Goal: Use online tool/utility: Utilize a website feature to perform a specific function

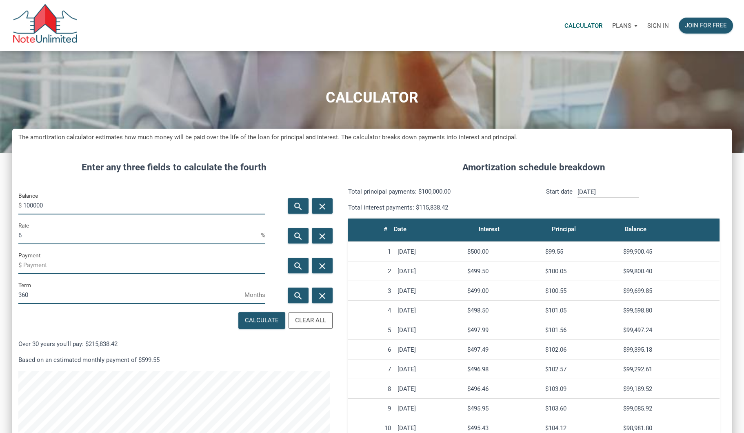
scroll to position [440, 719]
click at [658, 28] on p "Sign in" at bounding box center [659, 25] width 22 height 7
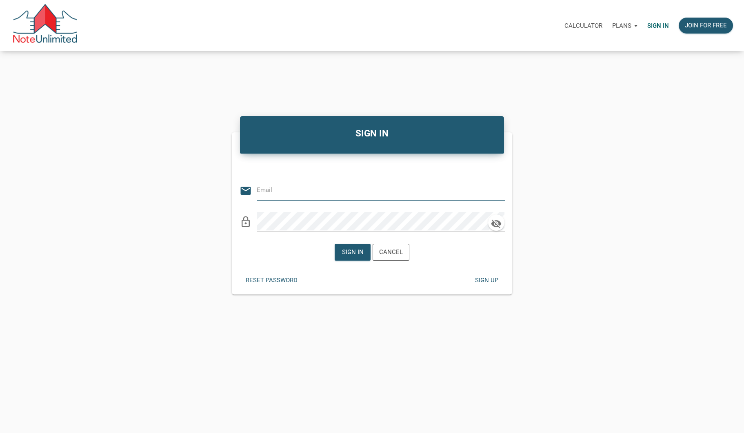
type input "[EMAIL_ADDRESS][DOMAIN_NAME]"
click at [346, 254] on div "Sign in" at bounding box center [353, 251] width 22 height 9
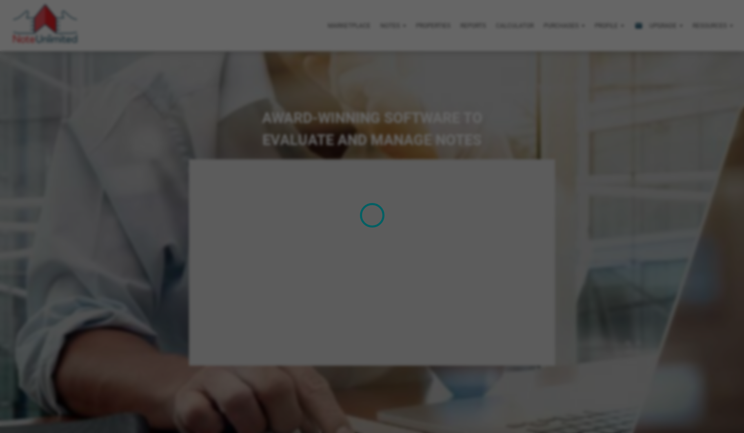
select select
type input "Introduction to new features"
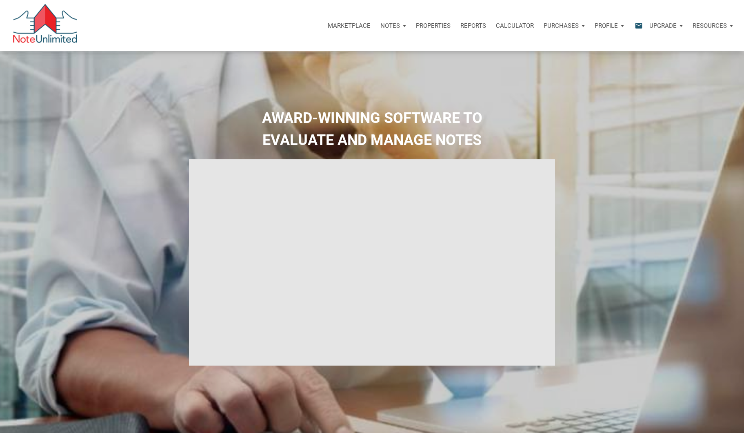
select select
click at [392, 23] on p "Notes" at bounding box center [391, 25] width 20 height 7
click at [360, 26] on p "Marketplace" at bounding box center [349, 25] width 43 height 7
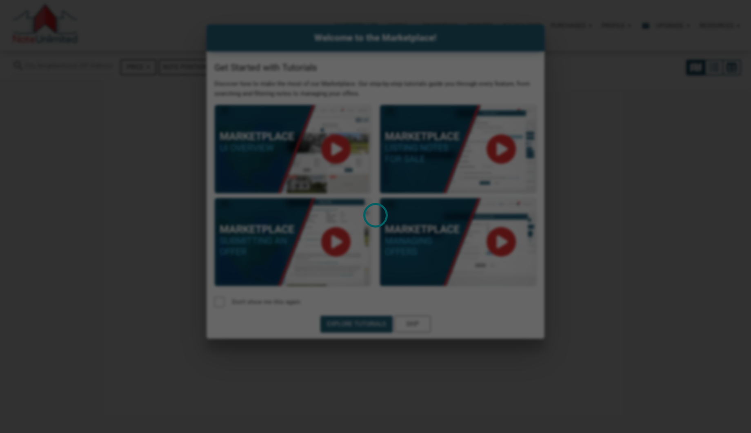
click at [422, 323] on div "Loading" at bounding box center [375, 216] width 751 height 433
select select
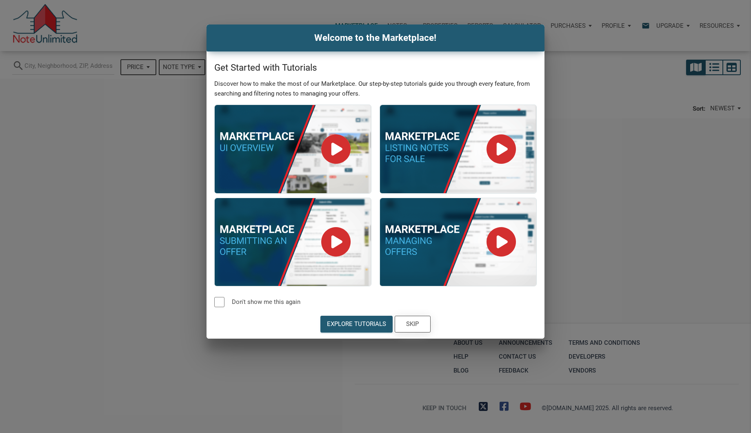
click at [417, 327] on div "Skip" at bounding box center [413, 323] width 13 height 9
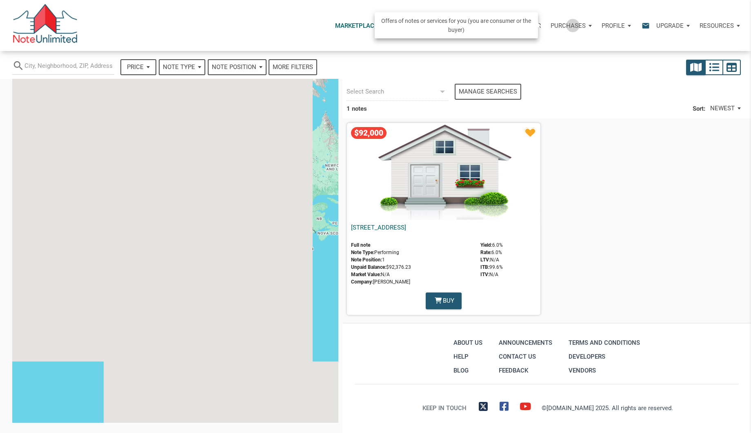
click at [572, 25] on p "Purchases" at bounding box center [568, 25] width 35 height 7
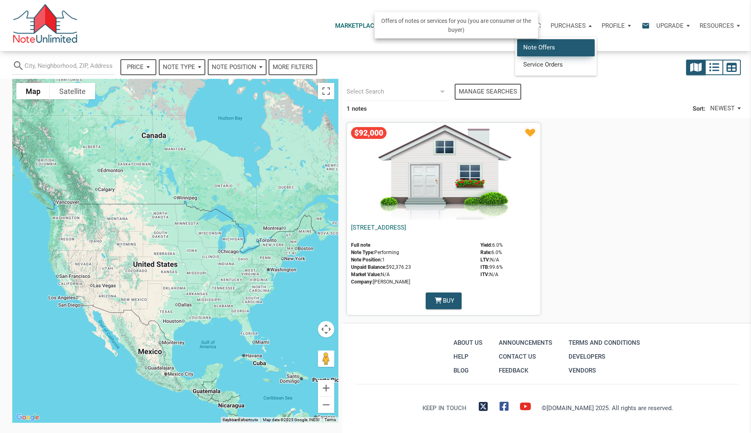
click at [558, 43] on link "Note Offers" at bounding box center [556, 47] width 78 height 17
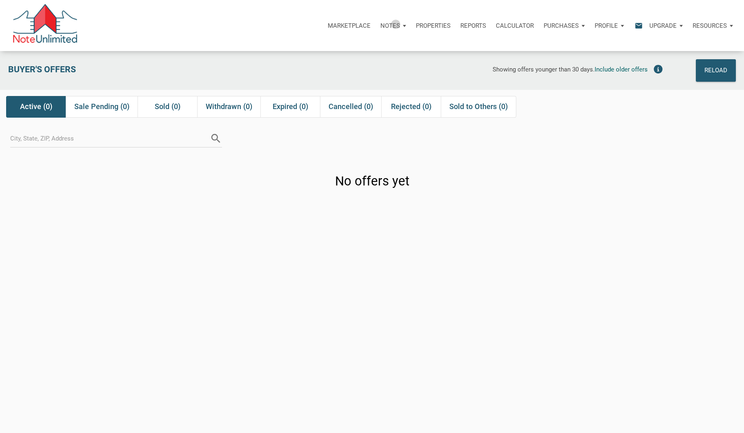
click at [394, 24] on p "Notes" at bounding box center [391, 25] width 20 height 7
click at [381, 45] on link "Dashboard" at bounding box center [371, 47] width 78 height 17
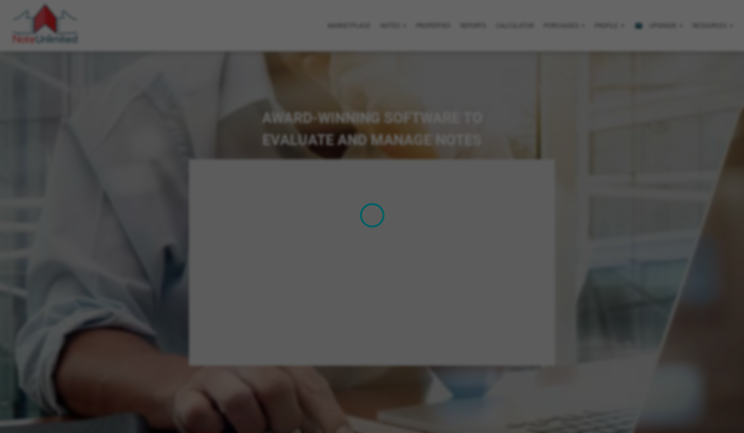
type input "Introduction to new features"
select select
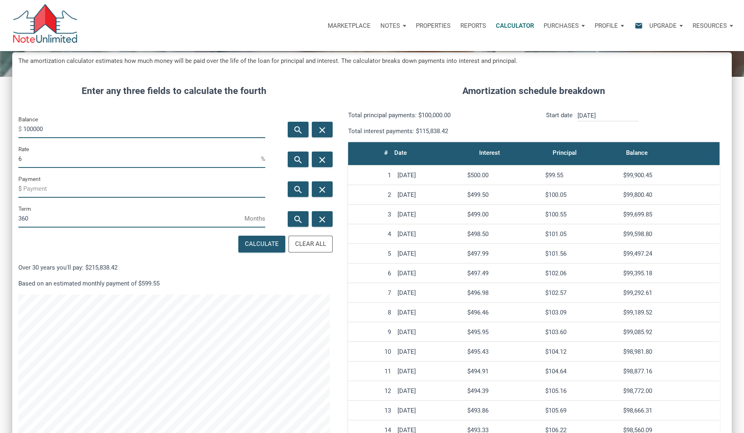
scroll to position [45, 0]
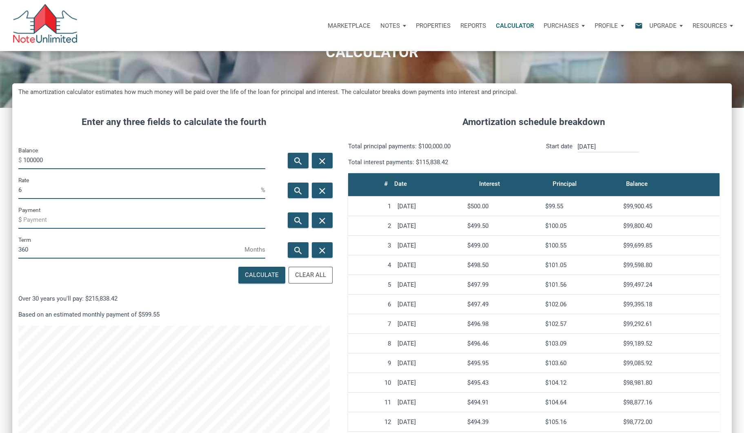
click at [0, 159] on html "Marketplace Notes Dashboard Transactions Properties Reports Calculator Purchase…" at bounding box center [372, 171] width 744 height 433
type input "625000"
click at [58, 219] on input "Payment" at bounding box center [144, 219] width 242 height 18
drag, startPoint x: 29, startPoint y: 193, endPoint x: 0, endPoint y: 187, distance: 30.0
click at [0, 188] on html "Marketplace Notes Dashboard Transactions Properties Reports Calculator Purchase…" at bounding box center [372, 171] width 744 height 433
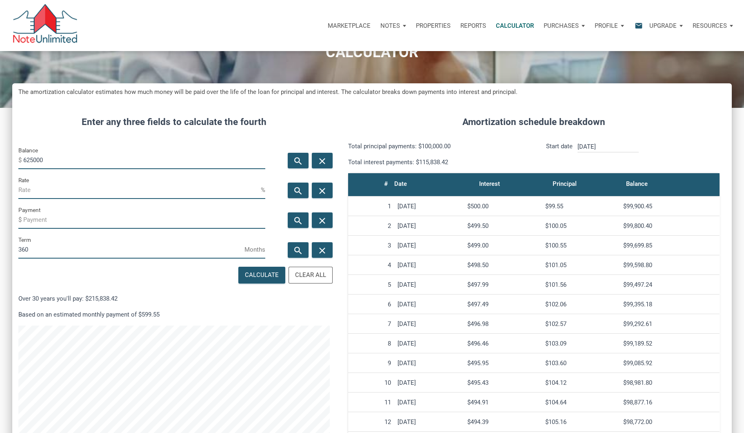
click at [45, 225] on input "Payment" at bounding box center [144, 219] width 242 height 18
type input "2475"
click at [256, 274] on div "Calculate" at bounding box center [262, 274] width 34 height 9
type input "2.52"
type input "-2475"
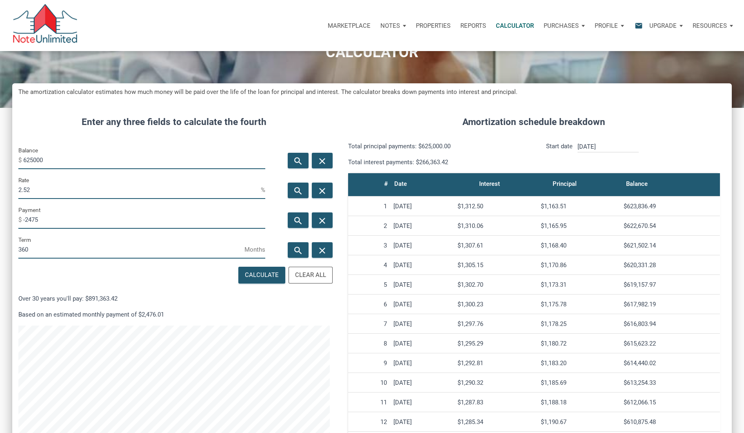
drag, startPoint x: 52, startPoint y: 188, endPoint x: -2, endPoint y: 191, distance: 54.4
click at [0, 191] on html "Marketplace Notes Dashboard Transactions Properties Reports Calculator Purchase…" at bounding box center [372, 171] width 744 height 433
drag, startPoint x: 52, startPoint y: 220, endPoint x: -2, endPoint y: 218, distance: 54.3
click at [0, 218] on html "Marketplace Notes Dashboard Transactions Properties Reports Calculator Purchase…" at bounding box center [372, 171] width 744 height 433
click at [65, 272] on div "Calculate Clear All Over 30 years you'll pay: $891,363.42 Based on an estimated…" at bounding box center [174, 394] width 324 height 258
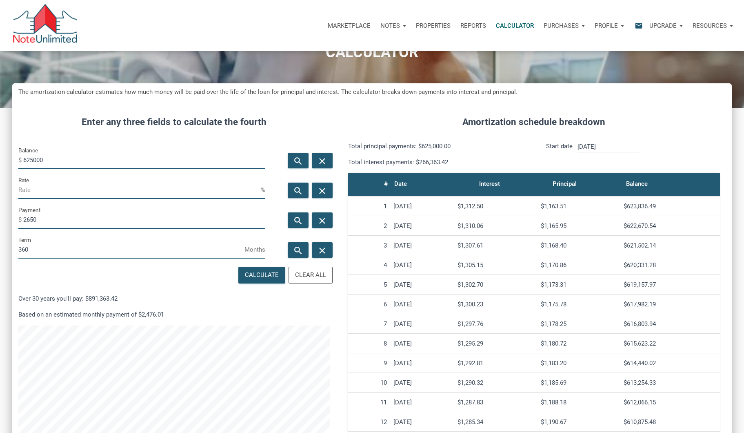
type input "-2650"
click at [256, 274] on div "Calculate" at bounding box center [262, 274] width 34 height 9
type input "3.05"
drag, startPoint x: 53, startPoint y: 216, endPoint x: 10, endPoint y: 216, distance: 42.5
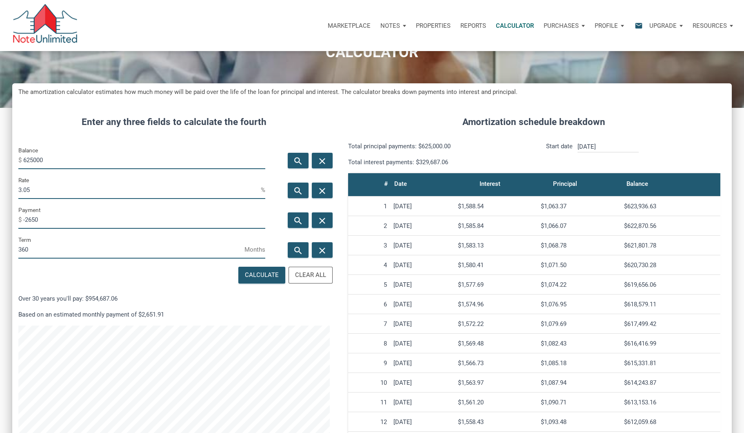
click at [9, 216] on div "CALCULATOR The amortization calculator estimates how much money will be paid ov…" at bounding box center [372, 264] width 744 height 517
click at [63, 189] on input "3.05" at bounding box center [139, 189] width 243 height 18
click at [246, 270] on div "Calculate" at bounding box center [262, 275] width 46 height 16
type input "-2651.91"
click at [50, 191] on input "3.05" at bounding box center [139, 189] width 243 height 18
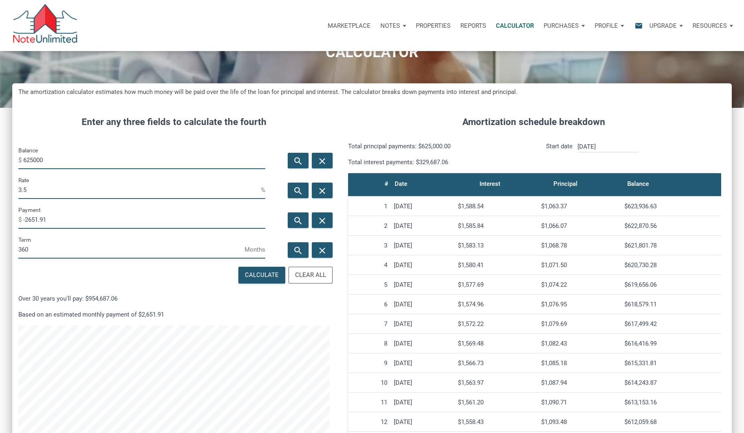
scroll to position [407863, 407583]
type input "3.5"
click at [261, 273] on div "Calculate" at bounding box center [262, 274] width 34 height 9
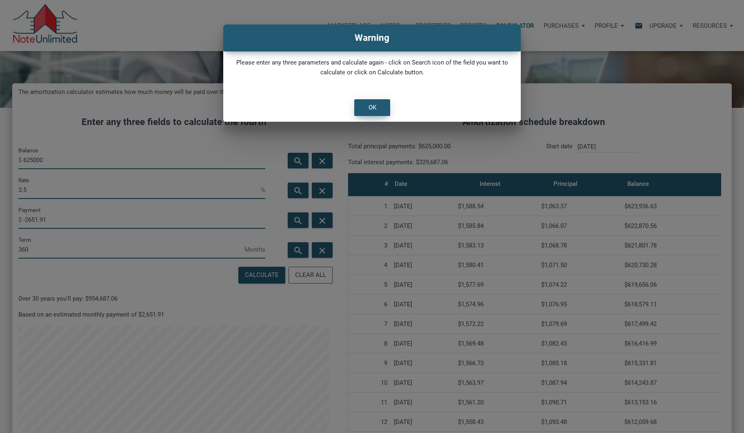
click at [376, 101] on div "OK" at bounding box center [372, 108] width 35 height 16
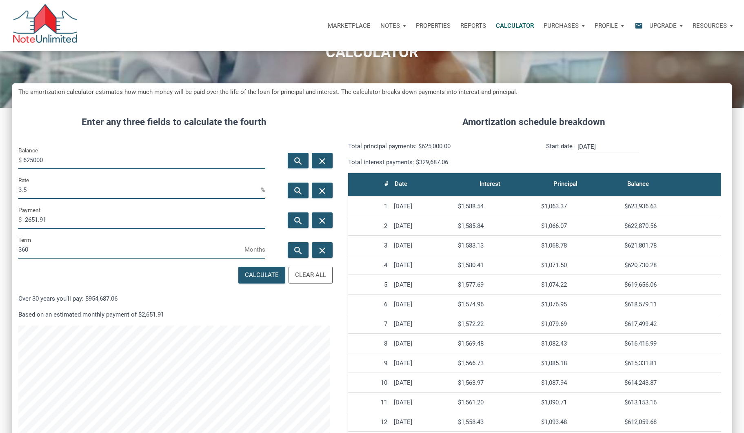
drag, startPoint x: 62, startPoint y: 217, endPoint x: -2, endPoint y: 218, distance: 64.1
click at [0, 218] on html "Marketplace Notes Dashboard Transactions Properties Reports Calculator Purchase…" at bounding box center [372, 171] width 744 height 433
drag, startPoint x: 43, startPoint y: 191, endPoint x: 0, endPoint y: 193, distance: 42.9
click at [0, 193] on html "Marketplace Notes Dashboard Transactions Properties Reports Calculator Purchase…" at bounding box center [372, 171] width 744 height 433
type input "4"
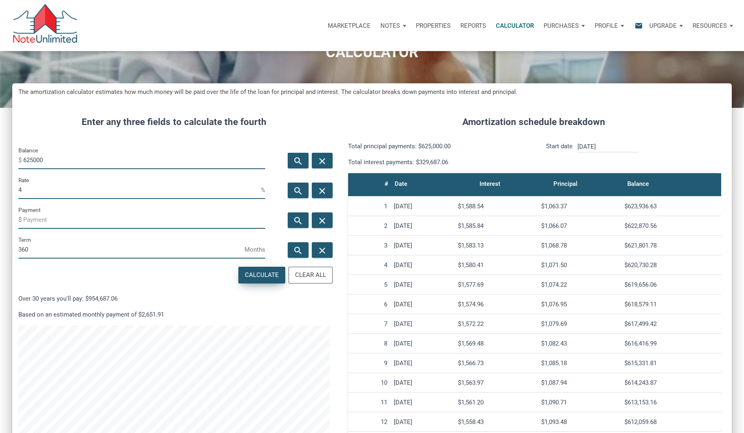
click at [263, 281] on div "Calculate" at bounding box center [262, 275] width 46 height 16
type input "-2983.85"
drag, startPoint x: 33, startPoint y: 192, endPoint x: -2, endPoint y: 190, distance: 34.8
click at [0, 190] on html "Marketplace Notes Dashboard Transactions Properties Reports Calculator Purchase…" at bounding box center [372, 171] width 744 height 433
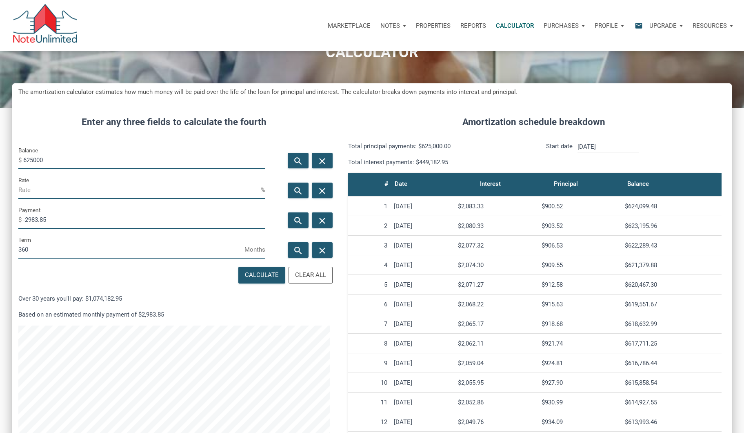
drag, startPoint x: 77, startPoint y: 220, endPoint x: 0, endPoint y: 220, distance: 76.8
click at [0, 220] on html "Marketplace Notes Dashboard Transactions Properties Reports Calculator Purchase…" at bounding box center [372, 171] width 744 height 433
click at [152, 263] on div "Term 360 Months" at bounding box center [141, 250] width 259 height 30
type input "-2500"
click at [260, 276] on div "Calculate" at bounding box center [262, 274] width 34 height 9
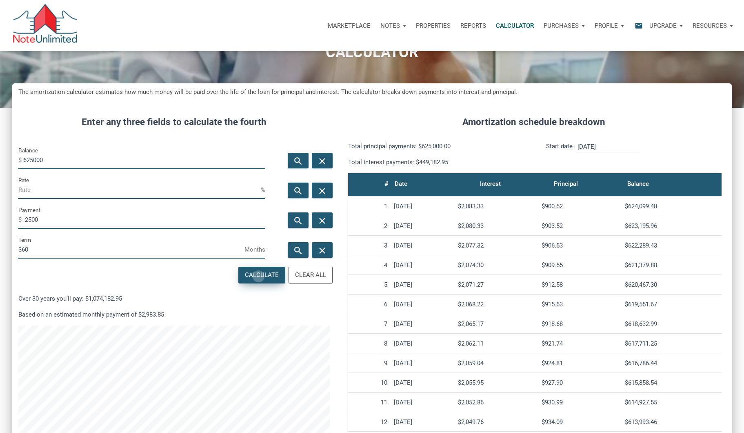
type input "2.6"
drag, startPoint x: 60, startPoint y: 160, endPoint x: -2, endPoint y: 165, distance: 61.8
click at [0, 165] on html "Marketplace Notes Dashboard Transactions Properties Reports Calculator Purchase…" at bounding box center [372, 171] width 744 height 433
type input "370000"
drag, startPoint x: 67, startPoint y: 218, endPoint x: -2, endPoint y: 223, distance: 69.6
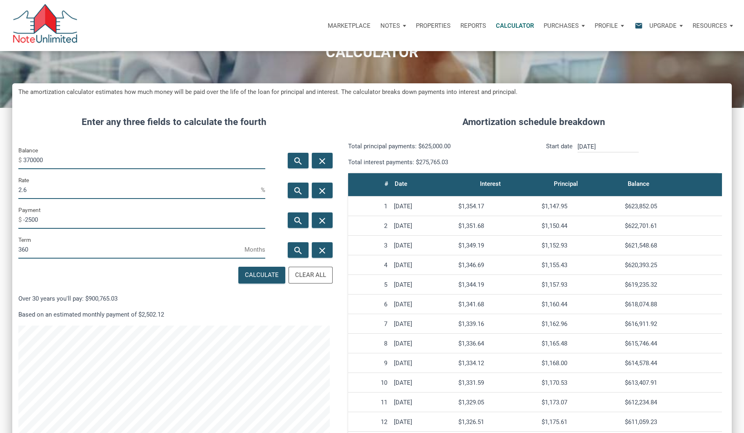
click at [0, 223] on html "Marketplace Notes Dashboard Transactions Properties Reports Calculator Purchase…" at bounding box center [372, 171] width 744 height 433
drag, startPoint x: 47, startPoint y: 184, endPoint x: -1, endPoint y: 186, distance: 47.4
click at [0, 186] on html "Marketplace Notes Dashboard Transactions Properties Reports Calculator Purchase…" at bounding box center [372, 171] width 744 height 433
type input "3"
click at [74, 273] on div "Calculate Clear All Over 30 years you'll pay: $900,765.03 Based on an estimated…" at bounding box center [174, 394] width 324 height 258
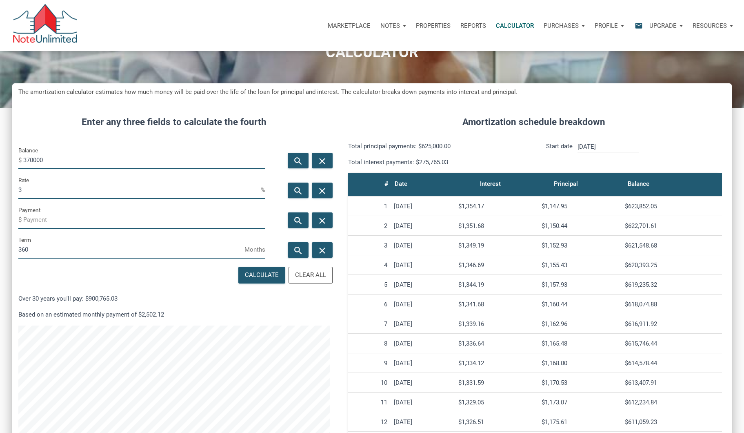
click at [71, 219] on input "Payment" at bounding box center [144, 219] width 242 height 18
drag, startPoint x: 40, startPoint y: 189, endPoint x: 0, endPoint y: 192, distance: 39.7
click at [0, 192] on html "Marketplace Notes Dashboard Transactions Properties Reports Calculator Purchase…" at bounding box center [372, 171] width 744 height 433
click at [46, 223] on input "Payment" at bounding box center [144, 219] width 242 height 18
type input "1875"
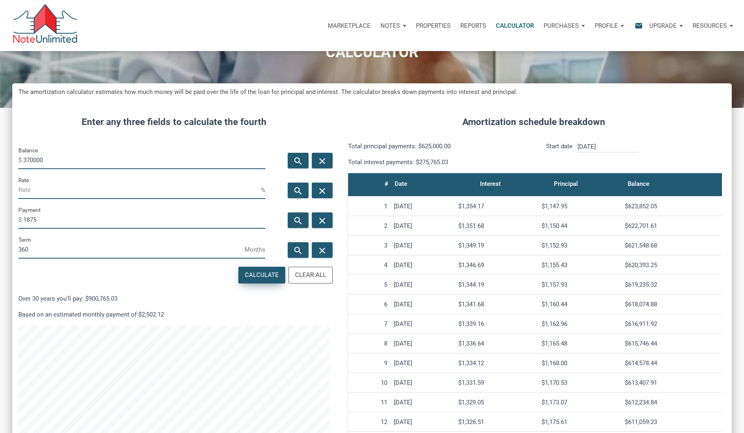
click at [270, 278] on div "Calculate" at bounding box center [262, 274] width 34 height 9
type input "4.51"
drag, startPoint x: 44, startPoint y: 220, endPoint x: 8, endPoint y: 220, distance: 36.3
click at [8, 220] on div "CALCULATOR The amortization calculator estimates how much money will be paid ov…" at bounding box center [372, 264] width 744 height 517
type input "-1675"
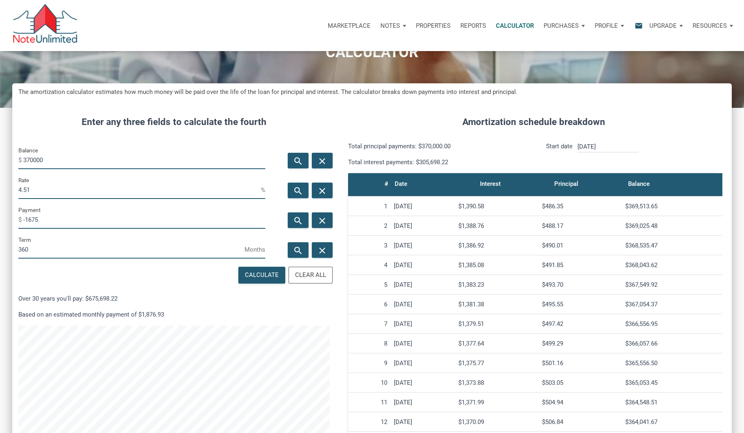
click at [0, 187] on html "Marketplace Notes Dashboard Transactions Properties Reports Calculator Purchase…" at bounding box center [372, 171] width 744 height 433
click at [259, 277] on div "Calculate" at bounding box center [262, 274] width 34 height 9
type input "3.57"
